Goal: Task Accomplishment & Management: Use online tool/utility

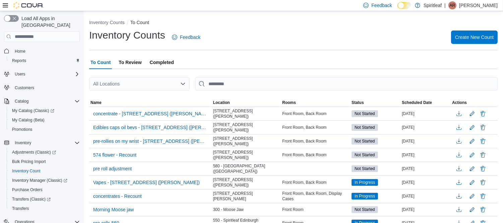
scroll to position [59, 0]
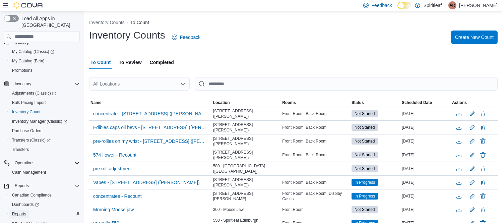
drag, startPoint x: 95, startPoint y: 86, endPoint x: 18, endPoint y: 203, distance: 140.0
click at [18, 211] on span "Reports" at bounding box center [19, 213] width 14 height 5
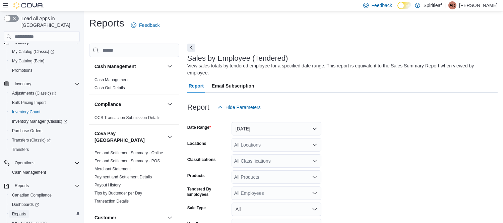
scroll to position [15, 0]
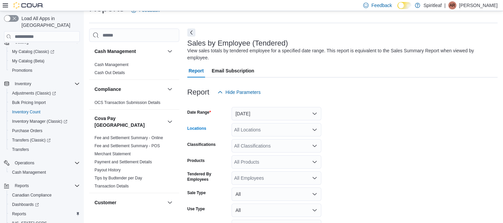
click at [267, 123] on div "All Locations" at bounding box center [276, 129] width 90 height 13
type input "***"
click at [280, 132] on span "573 - Spiritleaf Brickyard Way (Brampton)" at bounding box center [313, 134] width 115 height 7
click at [341, 129] on form "Date Range Yesterday Locations 573 - Spiritleaf Brickyard Way (Brampton) Classi…" at bounding box center [342, 175] width 310 height 153
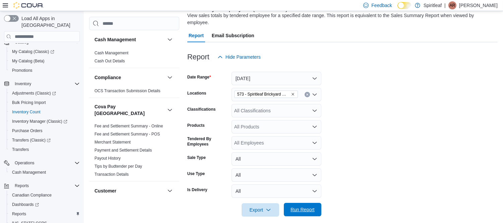
click at [297, 206] on span "Run Report" at bounding box center [302, 209] width 24 height 7
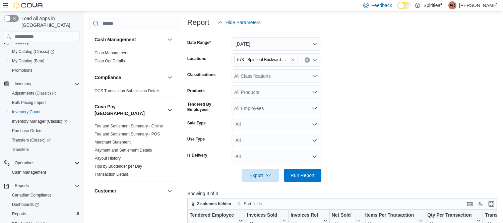
scroll to position [84, 0]
click at [292, 58] on icon "Remove 573 - Spiritleaf Brickyard Way (Brampton) from selection in this group" at bounding box center [293, 60] width 4 height 4
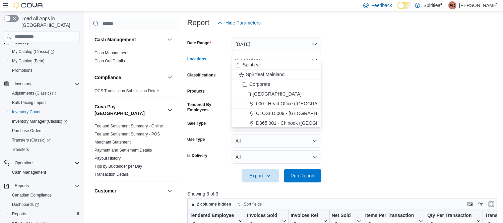
click at [285, 54] on div "All Locations" at bounding box center [276, 60] width 90 height 13
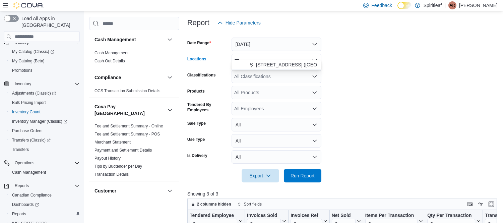
type input "***"
click at [289, 64] on span "593 - Spiritleaf Sandalwood Pkwy E (Brampton)" at bounding box center [305, 64] width 99 height 7
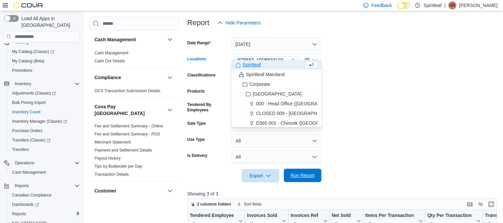
click at [304, 172] on span "Run Report" at bounding box center [302, 175] width 24 height 7
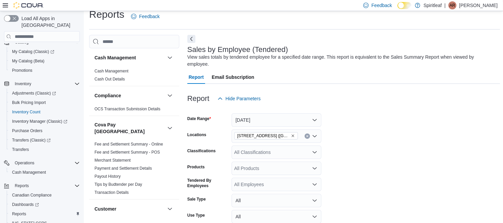
scroll to position [8, 0]
click at [292, 134] on icon "Remove 593 - Spiritleaf Sandalwood Pkwy E (Brampton) from selection in this gro…" at bounding box center [293, 136] width 4 height 4
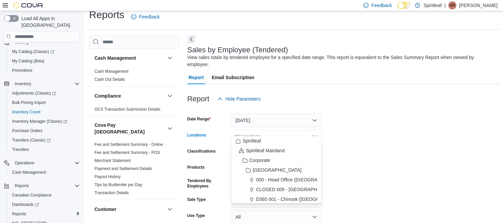
click at [287, 130] on div "All Locations" at bounding box center [276, 136] width 90 height 13
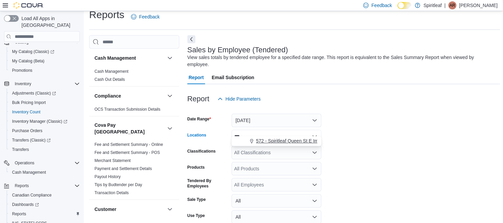
type input "***"
click at [287, 141] on span "572 - Spiritleaf Queen St E Imperial (Brampton)" at bounding box center [319, 140] width 127 height 7
click at [356, 159] on form "Date Range Yesterday Locations 572 - Spiritleaf Queen St E Imperial (Brampton) …" at bounding box center [343, 181] width 313 height 153
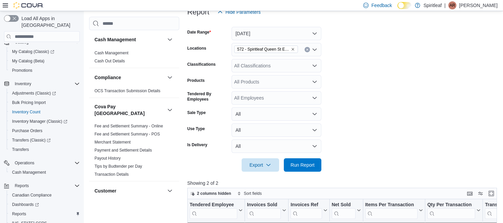
scroll to position [96, 0]
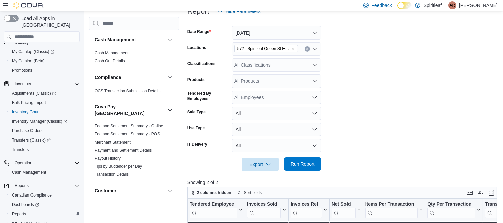
click at [301, 161] on span "Run Report" at bounding box center [302, 163] width 29 height 13
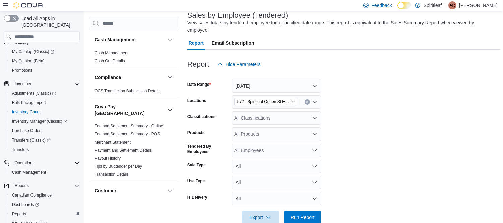
scroll to position [41, 0]
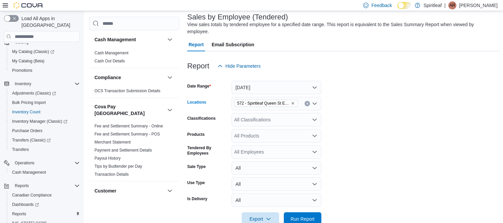
click at [293, 101] on icon "Remove 572 - Spiritleaf Queen St E Imperial (Brampton) from selection in this g…" at bounding box center [293, 103] width 4 height 4
click at [280, 81] on button "Yesterday" at bounding box center [276, 87] width 90 height 13
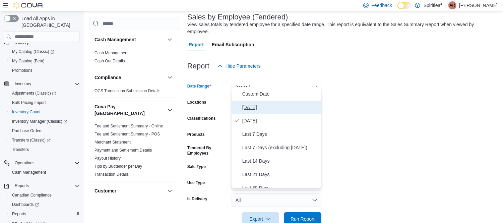
click at [248, 105] on span "Today" at bounding box center [280, 107] width 76 height 8
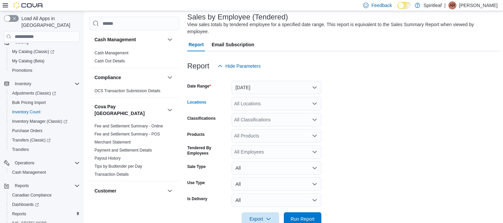
click at [260, 97] on div "All Locations" at bounding box center [276, 103] width 90 height 13
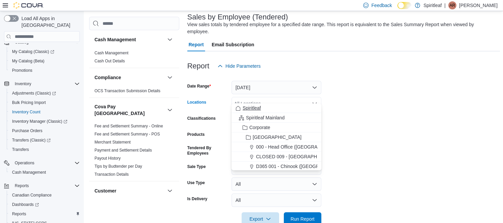
click at [251, 108] on span "Spiritleaf" at bounding box center [251, 107] width 18 height 7
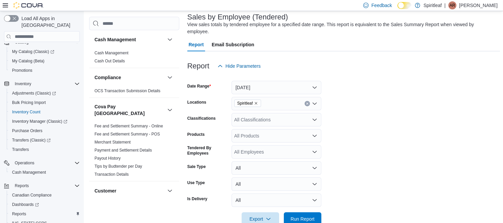
click at [358, 170] on form "Date Range Today Locations Spiritleaf Classifications All Classifications Produ…" at bounding box center [343, 149] width 313 height 153
click at [306, 215] on span "Run Report" at bounding box center [302, 218] width 24 height 7
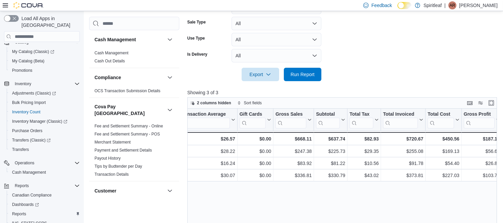
scroll to position [0, 307]
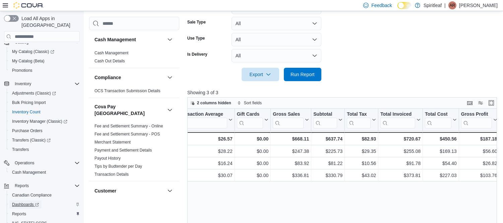
click at [22, 200] on span "Dashboards" at bounding box center [25, 204] width 27 height 8
